Goal: Task Accomplishment & Management: Manage account settings

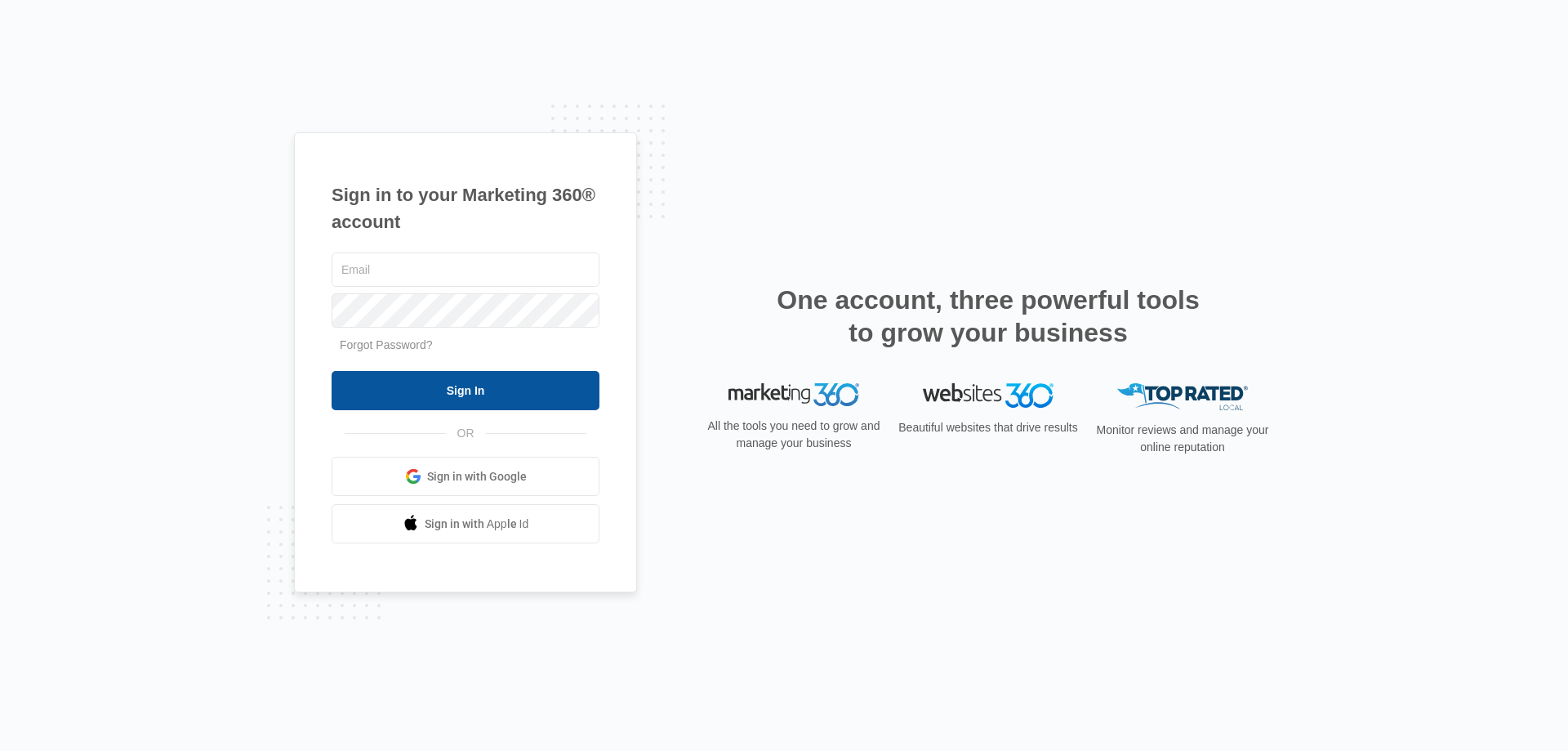
type input "[EMAIL_ADDRESS][DOMAIN_NAME]"
click at [440, 380] on input "Sign In" at bounding box center [466, 390] width 268 height 39
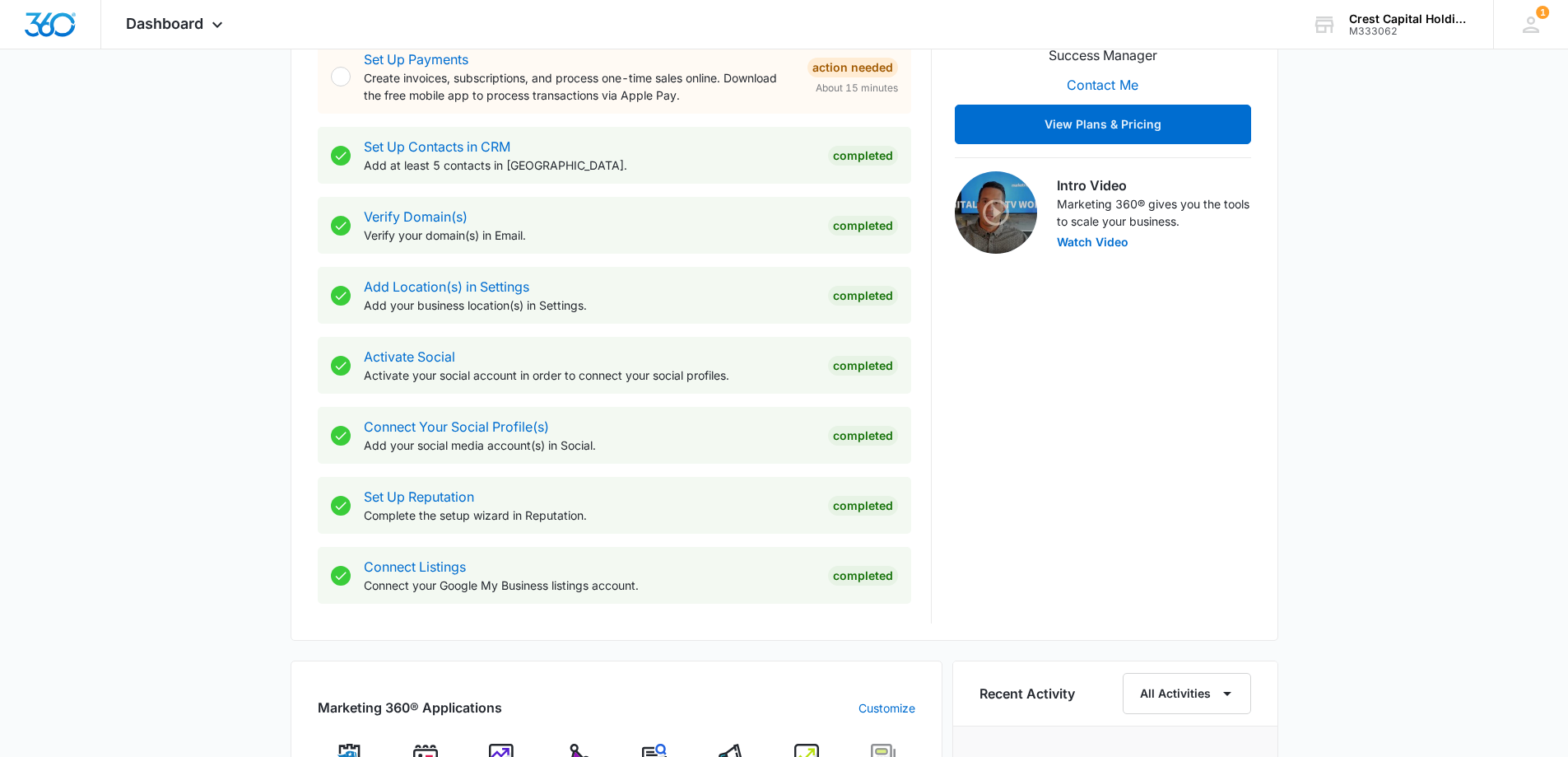
scroll to position [658, 0]
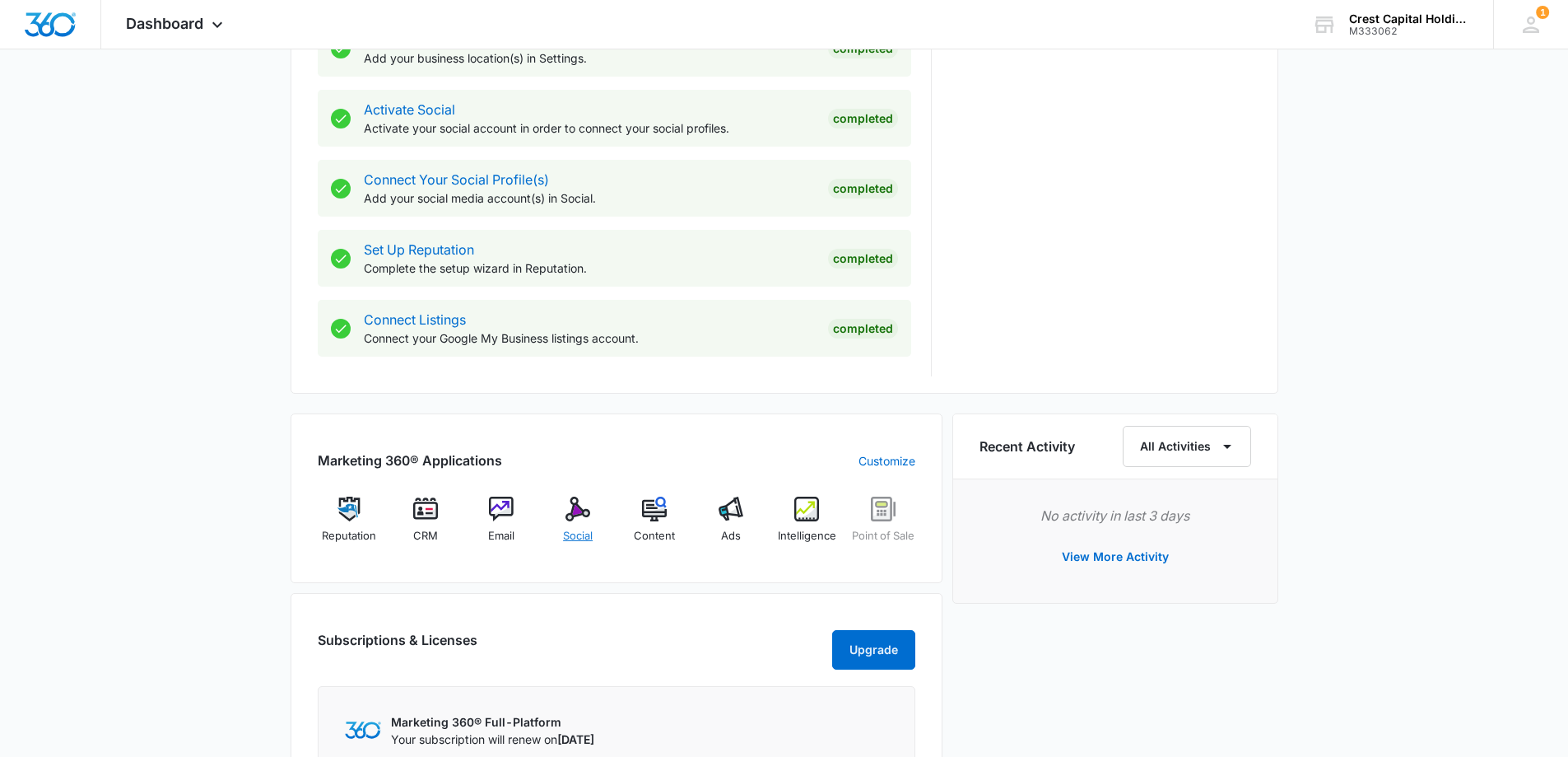
click at [588, 508] on img at bounding box center [578, 509] width 25 height 25
